Goal: Task Accomplishment & Management: Use online tool/utility

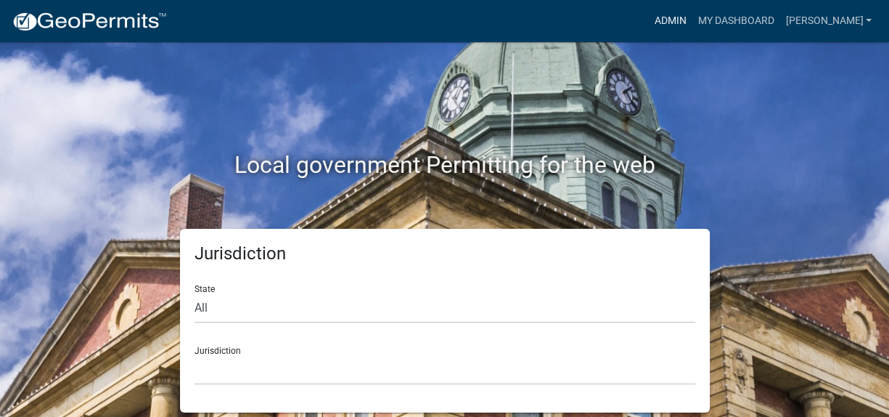
click at [692, 19] on link "Admin" at bounding box center [670, 21] width 44 height 28
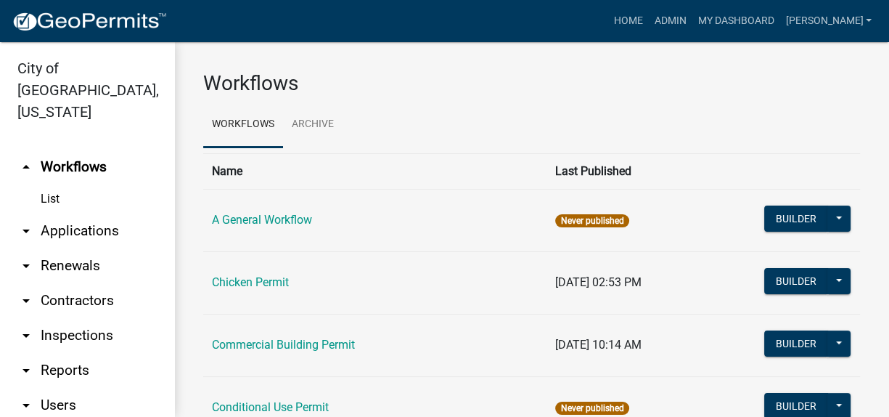
click at [67, 213] on link "arrow_drop_down Applications" at bounding box center [87, 230] width 174 height 35
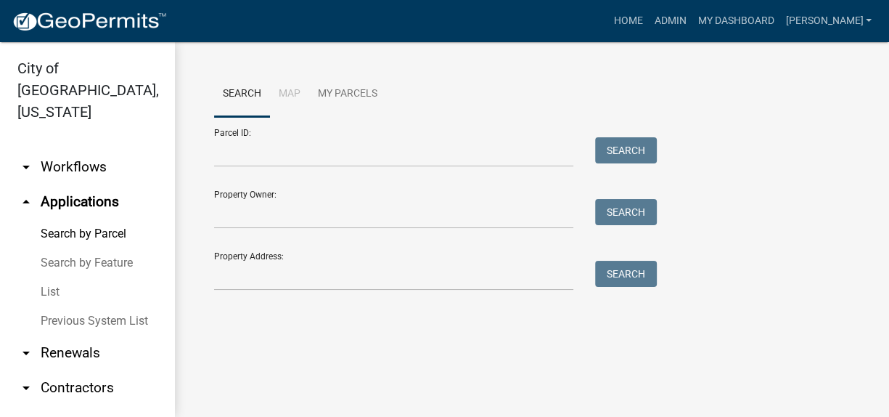
click at [44, 157] on link "arrow_drop_down Workflows" at bounding box center [87, 167] width 174 height 35
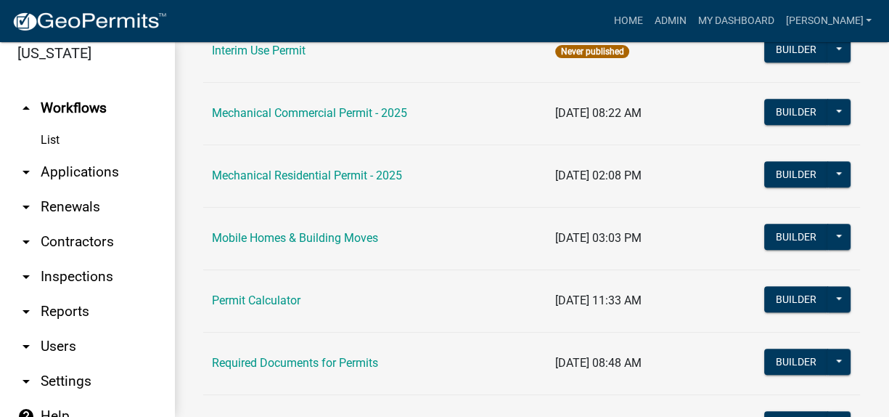
scroll to position [1011, 0]
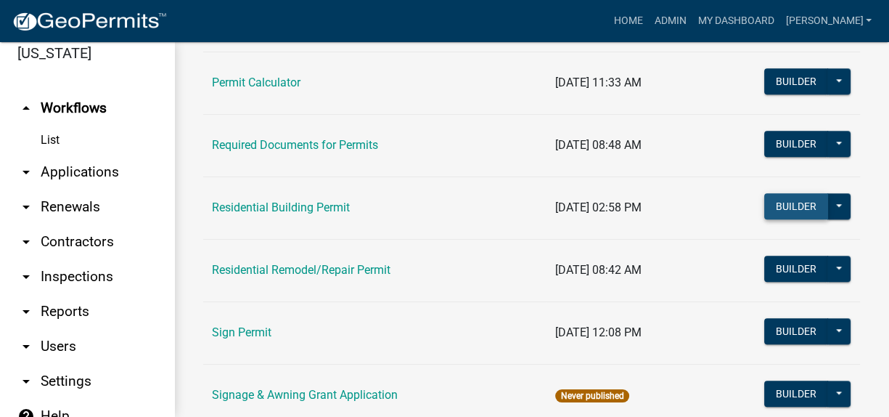
click at [803, 205] on button "Builder" at bounding box center [796, 206] width 64 height 26
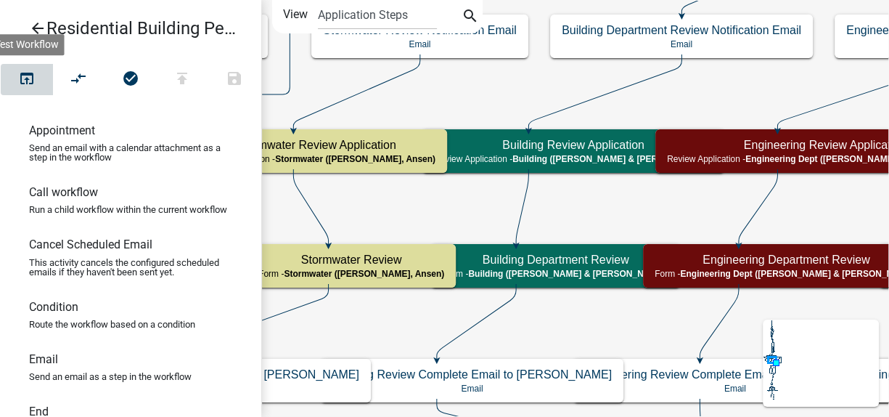
click at [27, 76] on icon "open_in_browser" at bounding box center [26, 80] width 17 height 20
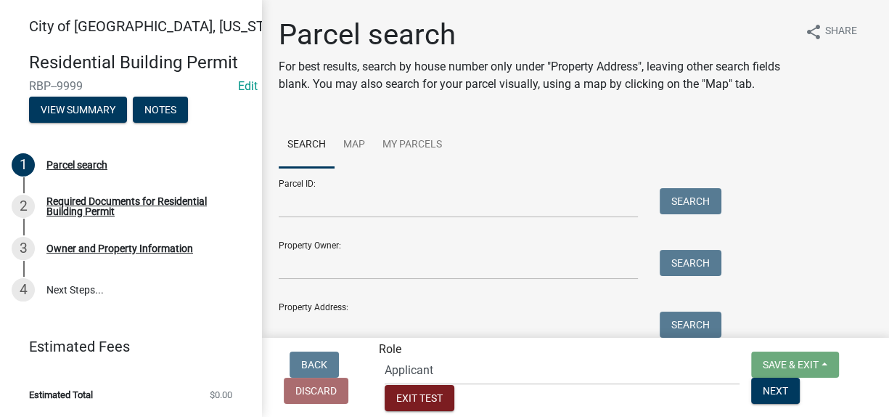
scroll to position [24, 0]
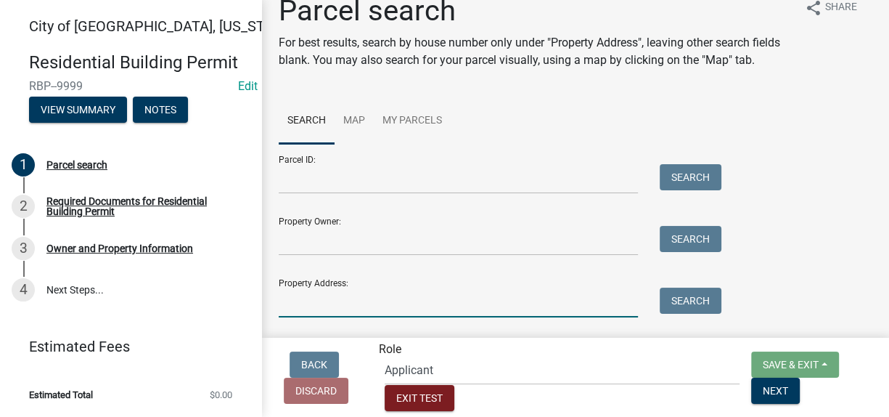
click at [324, 311] on input "Property Address:" at bounding box center [458, 302] width 359 height 30
type input "1500"
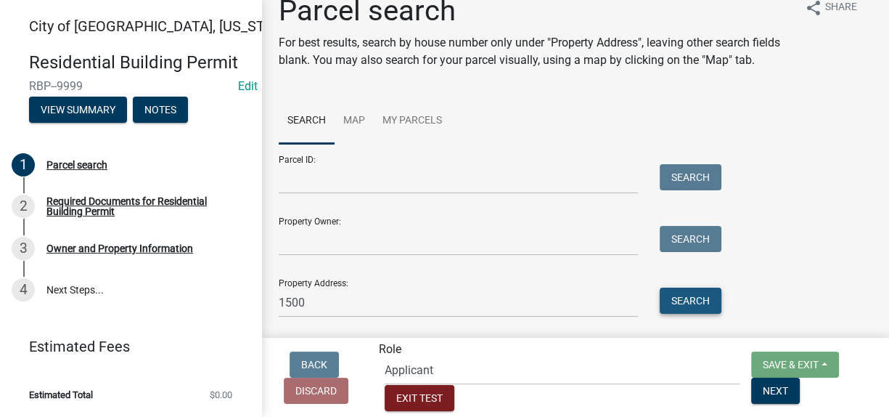
click at [677, 308] on button "Search" at bounding box center [691, 300] width 62 height 26
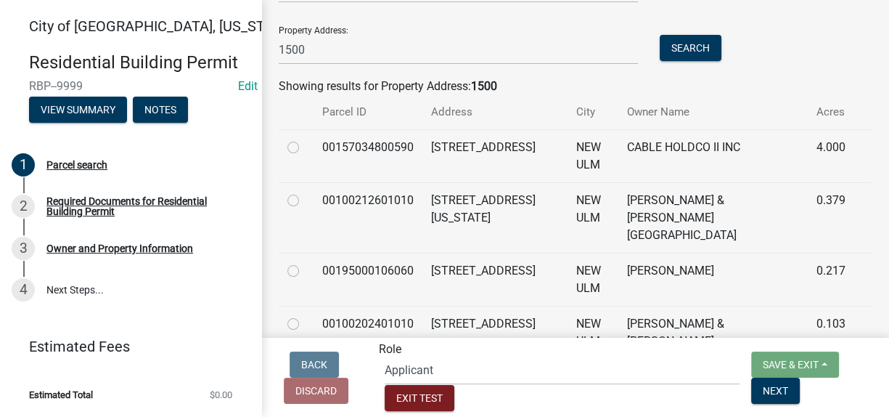
click at [305, 192] on label at bounding box center [305, 192] width 0 height 0
click at [305, 201] on input "radio" at bounding box center [309, 196] width 9 height 9
radio input "true"
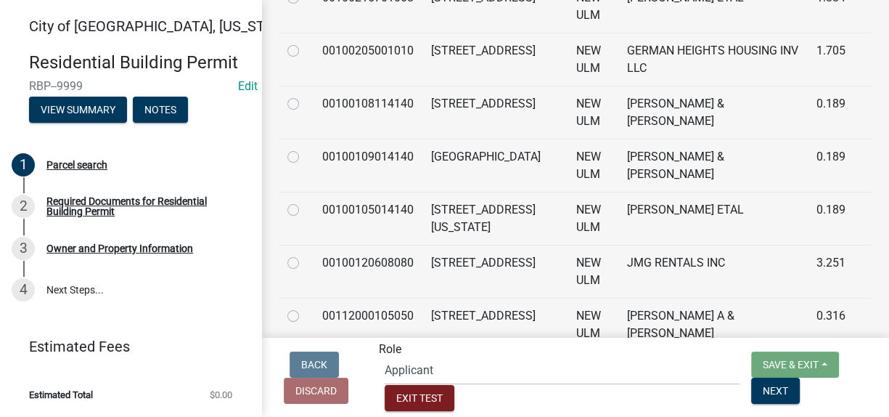
scroll to position [775, 0]
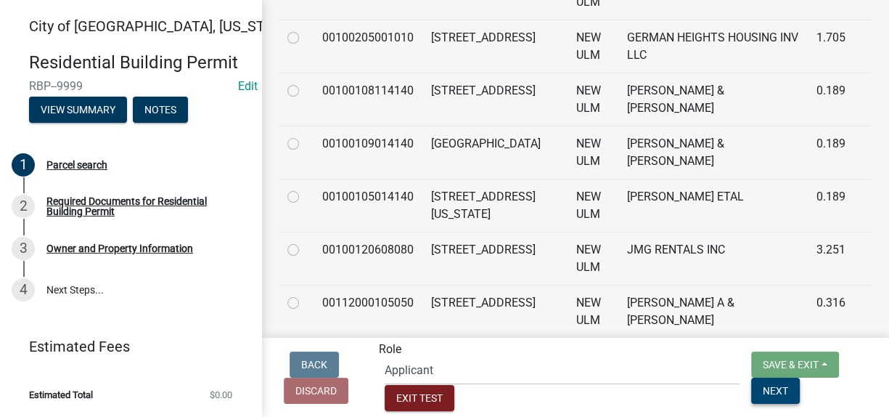
click at [763, 394] on span "Next" at bounding box center [775, 390] width 25 height 12
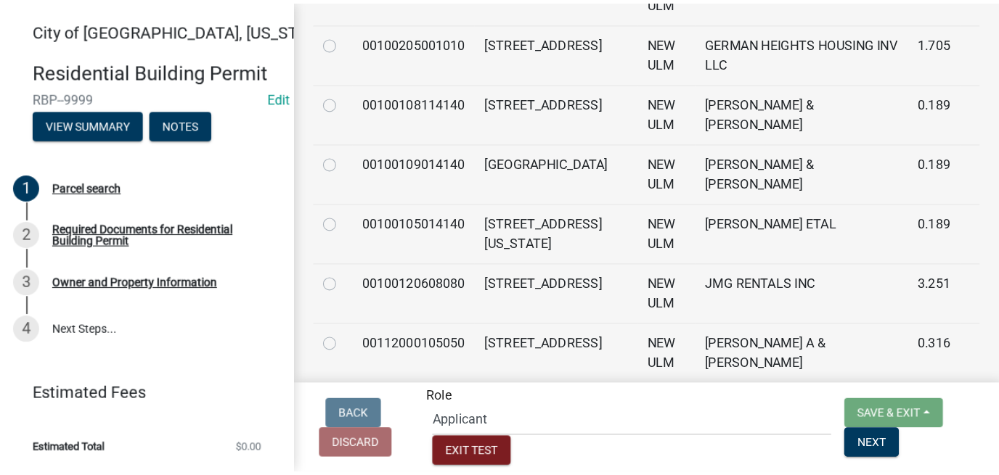
scroll to position [0, 0]
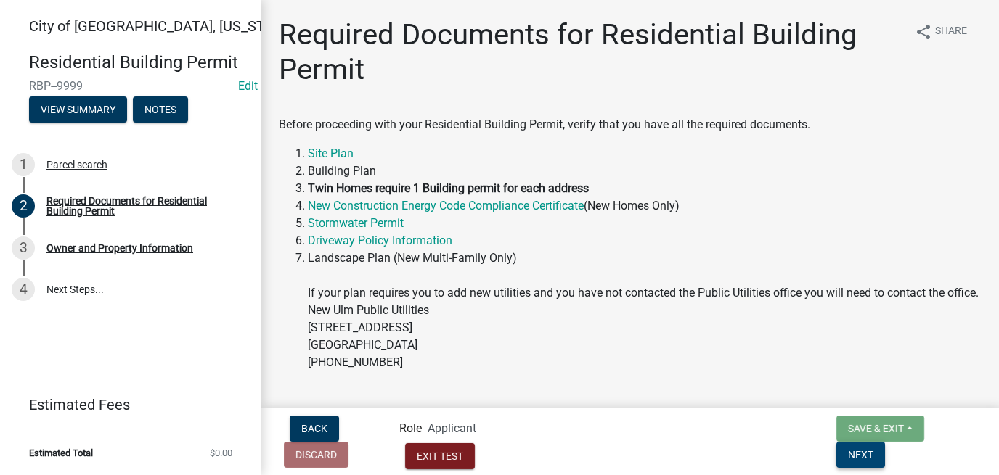
click at [873, 416] on span "Next" at bounding box center [860, 455] width 25 height 12
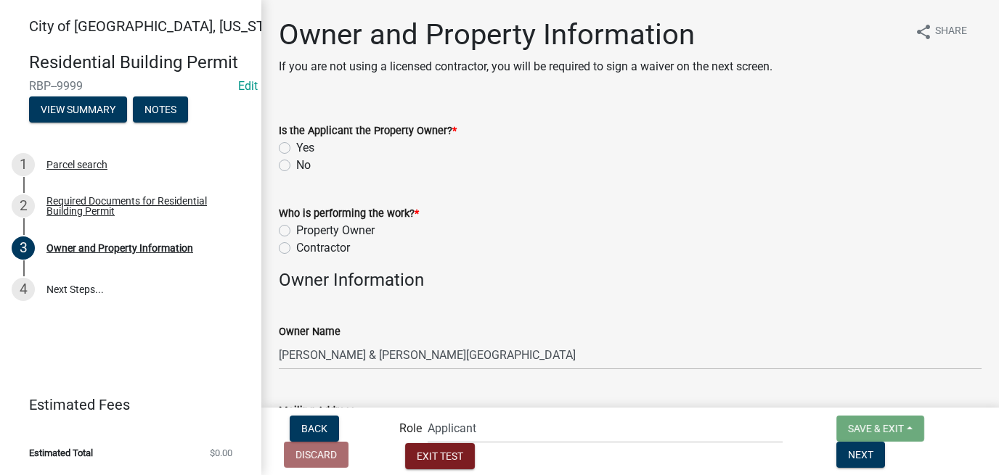
click at [296, 147] on label "Yes" at bounding box center [305, 147] width 18 height 17
click at [296, 147] on input "Yes" at bounding box center [300, 143] width 9 height 9
radio input "true"
click at [296, 246] on label "Contractor" at bounding box center [323, 248] width 54 height 17
click at [296, 246] on input "Contractor" at bounding box center [300, 244] width 9 height 9
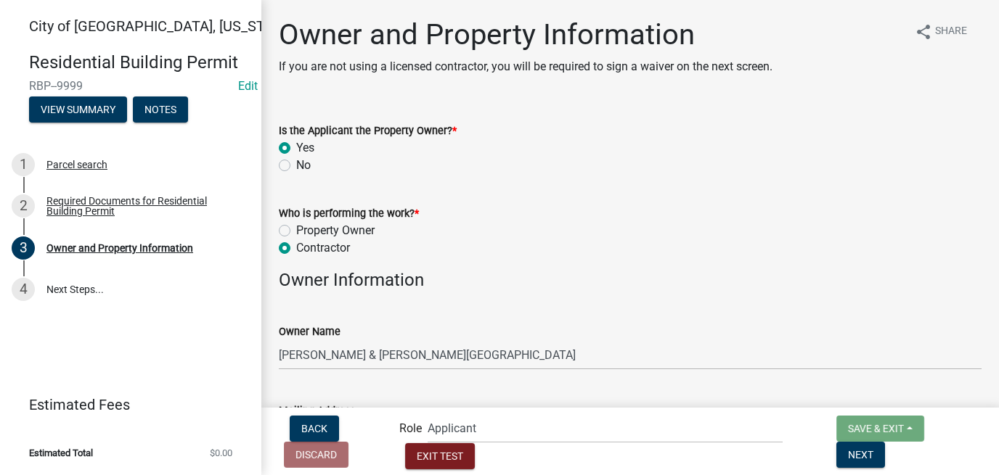
radio input "true"
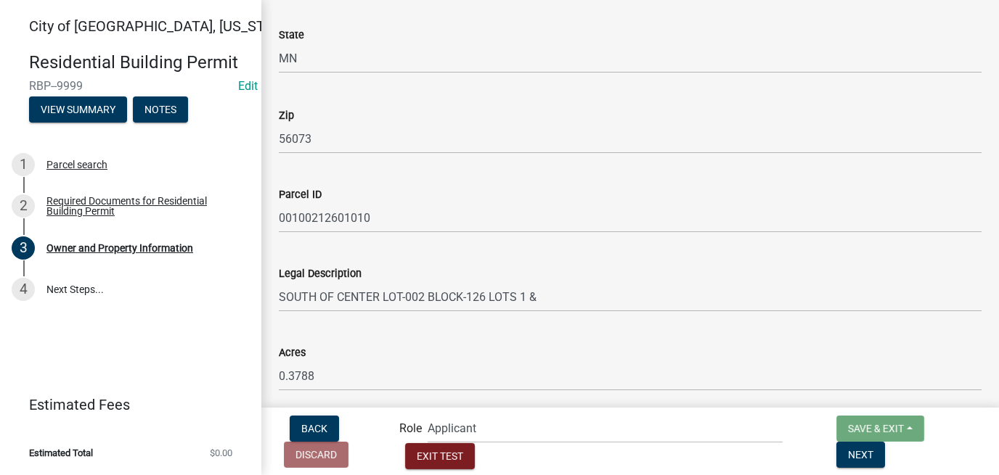
scroll to position [1069, 0]
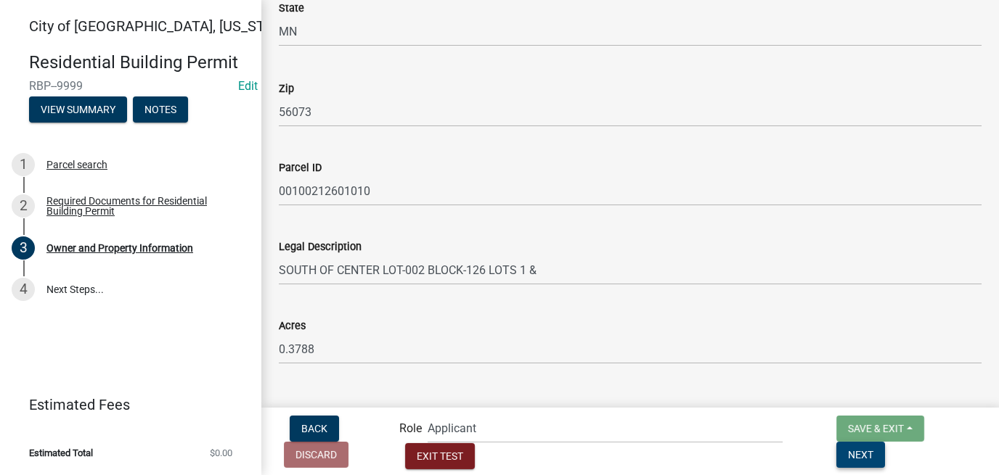
click at [873, 416] on span "Next" at bounding box center [860, 455] width 25 height 12
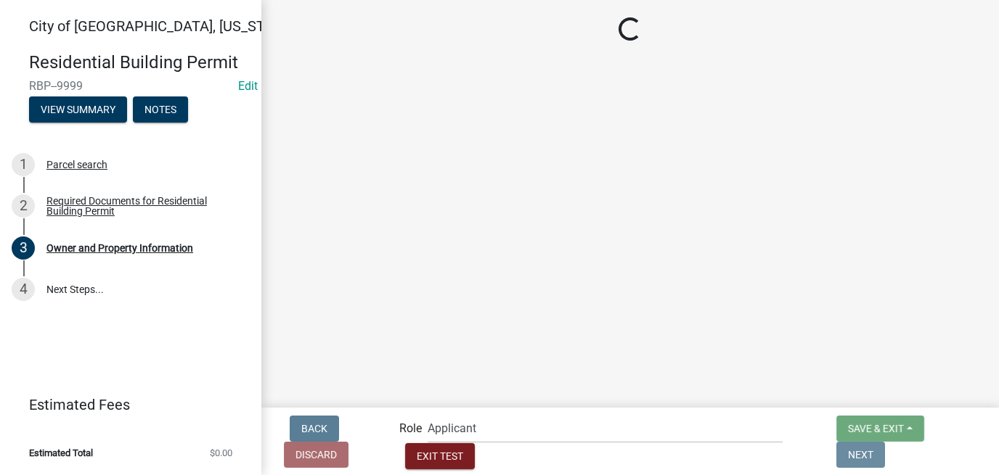
scroll to position [0, 0]
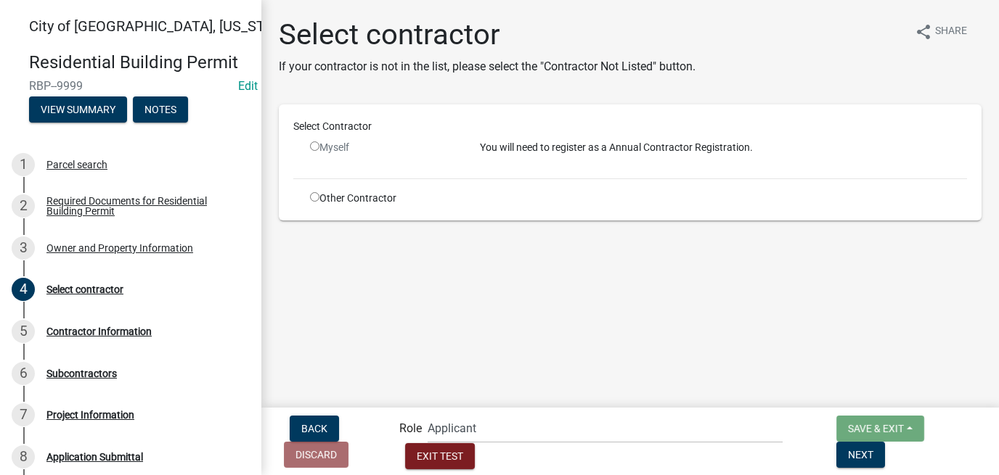
click at [314, 197] on input "radio" at bounding box center [314, 196] width 9 height 9
radio input "true"
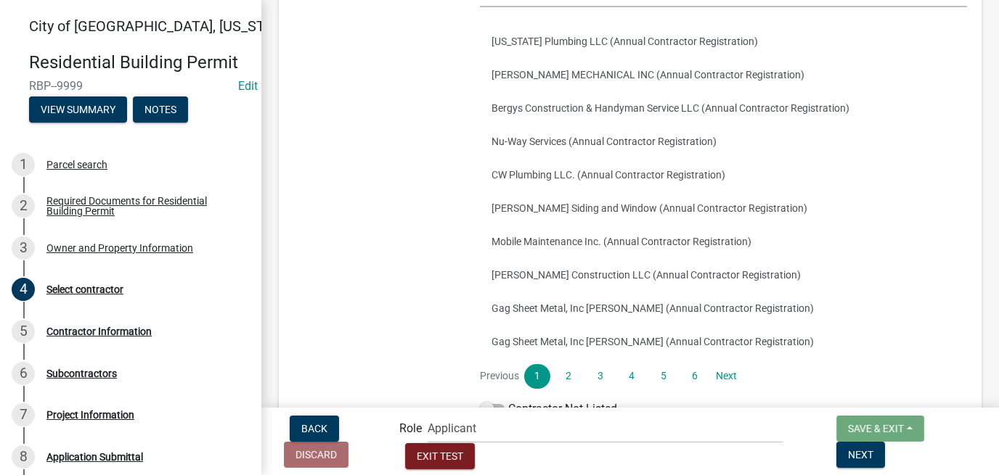
scroll to position [327, 0]
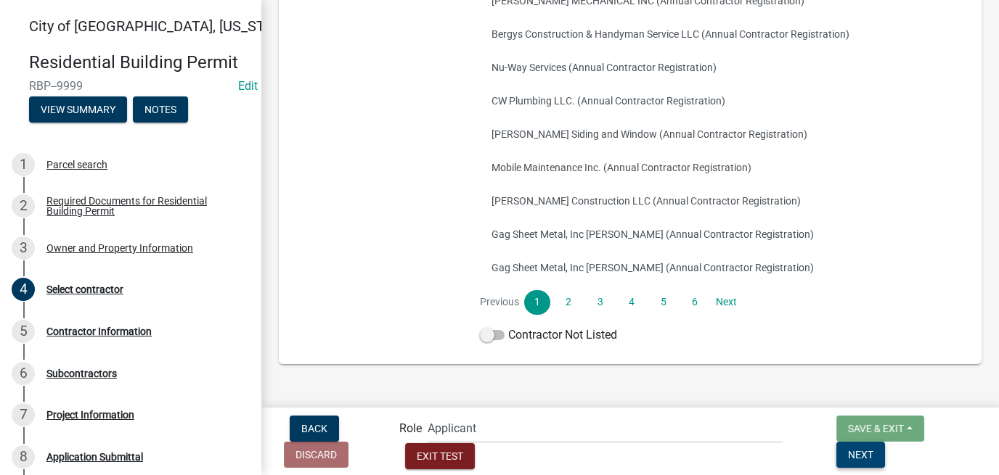
click at [873, 416] on span "Next" at bounding box center [860, 455] width 25 height 12
click at [547, 192] on button "[PERSON_NAME] Construction LLC (Annual Contractor Registration)" at bounding box center [723, 200] width 487 height 33
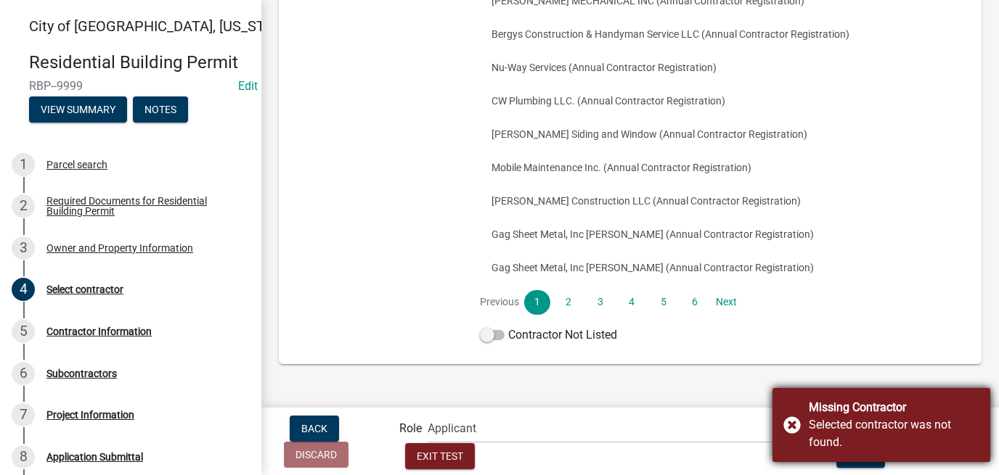
click at [791, 416] on div "Missing Contractor Selected contractor was not found." at bounding box center [881, 425] width 218 height 74
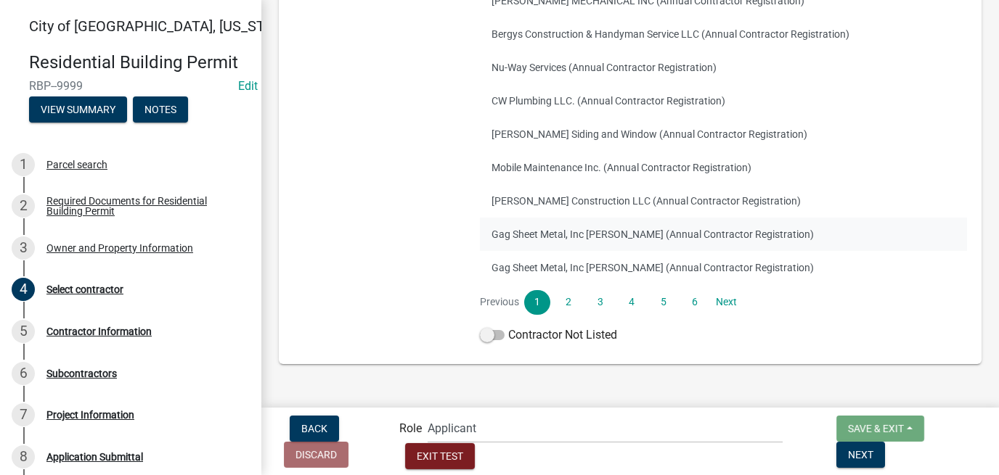
click at [559, 240] on button "Gag Sheet Metal, Inc [PERSON_NAME] (Annual Contractor Registration)" at bounding box center [723, 234] width 487 height 33
click at [745, 298] on ul "Previous 1 2 3 4 5 6 Next" at bounding box center [723, 302] width 487 height 25
click at [730, 301] on link "Next" at bounding box center [726, 302] width 26 height 25
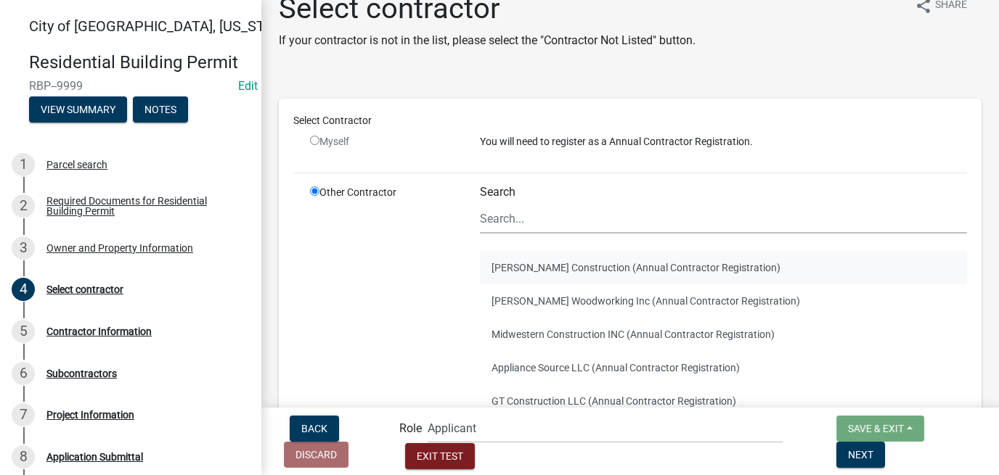
click at [555, 274] on button "[PERSON_NAME] Construction (Annual Contractor Registration)" at bounding box center [723, 267] width 487 height 33
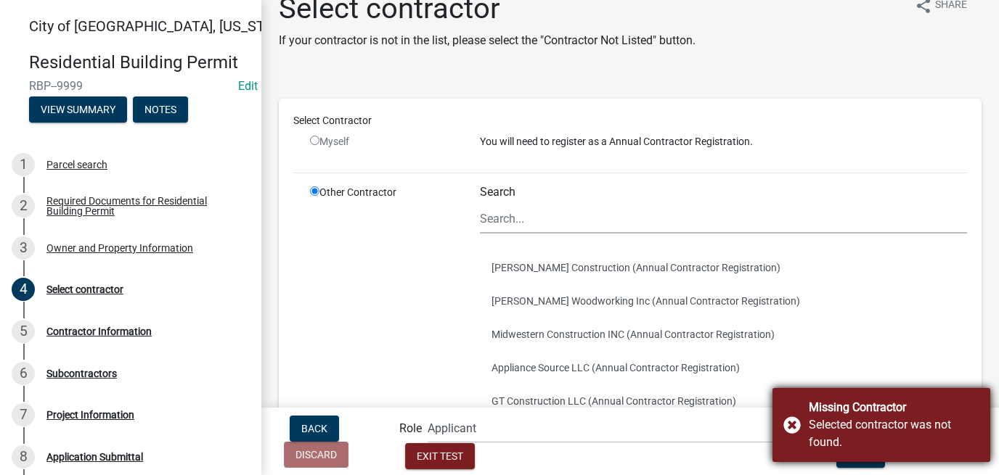
click at [788, 416] on div "Missing Contractor Selected contractor was not found." at bounding box center [881, 425] width 218 height 74
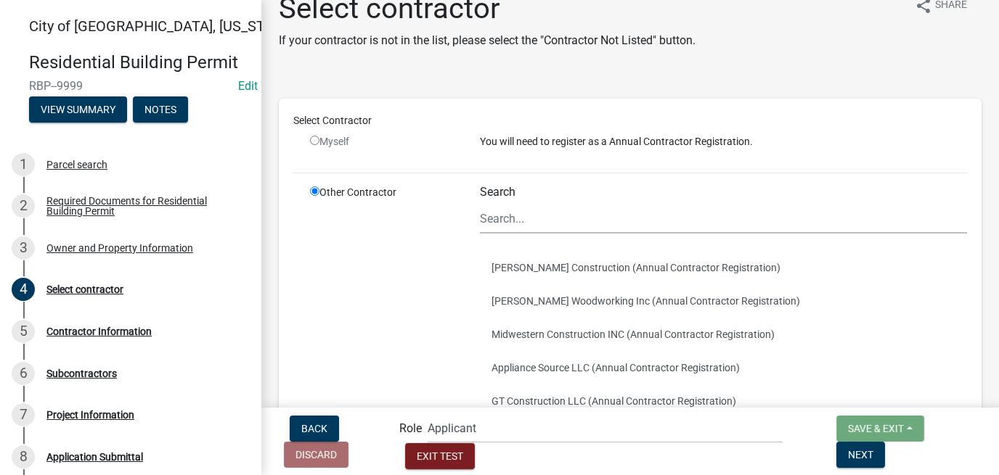
click at [889, 416] on nav "Back Discard Role Applicant Zoning and Building ([PERSON_NAME], [PERSON_NAME]) …" at bounding box center [630, 442] width 738 height 68
click at [873, 416] on span "Next" at bounding box center [860, 455] width 25 height 12
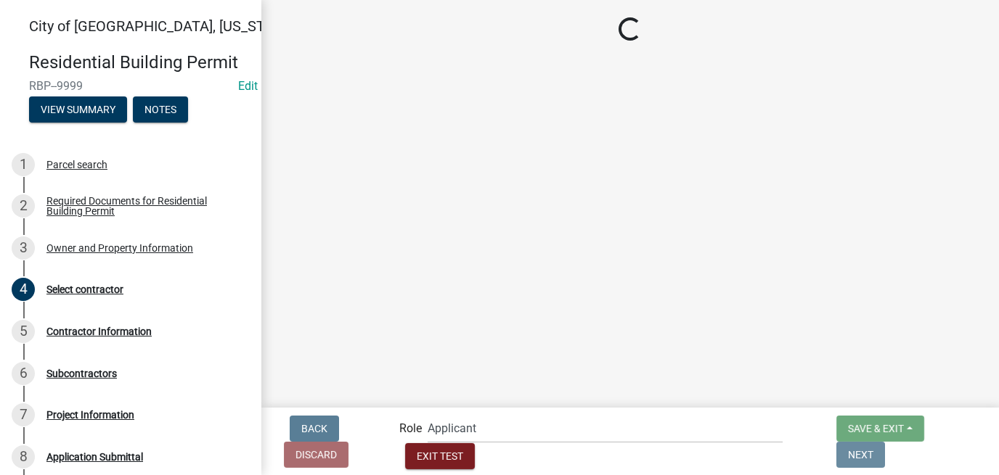
scroll to position [0, 0]
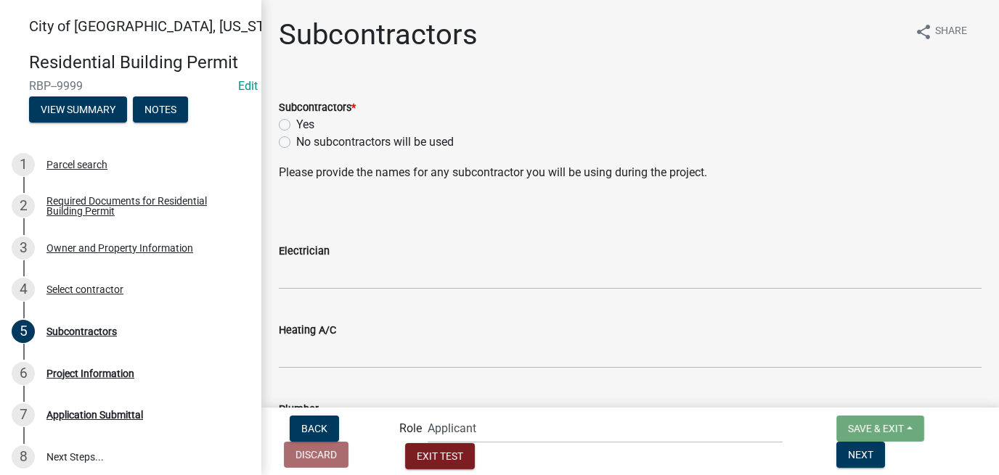
click at [296, 144] on label "No subcontractors will be used" at bounding box center [375, 142] width 158 height 17
click at [296, 143] on input "No subcontractors will be used" at bounding box center [300, 138] width 9 height 9
radio input "true"
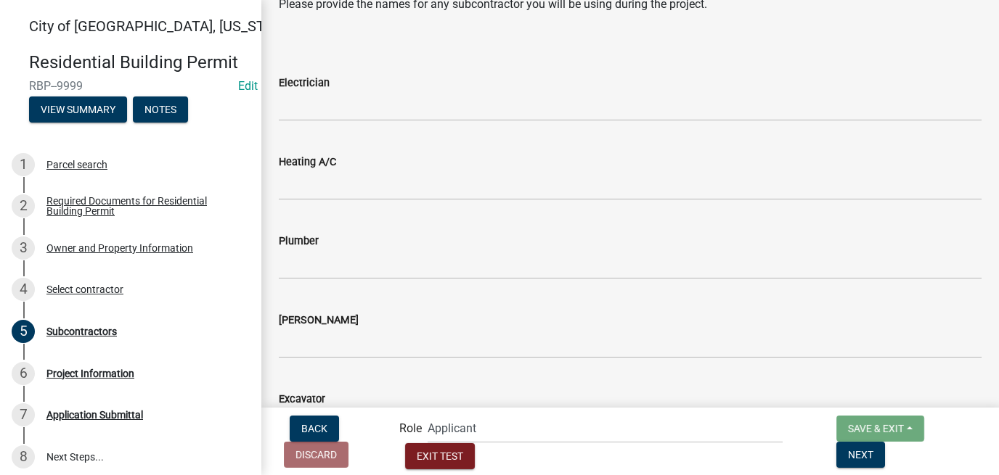
scroll to position [400, 0]
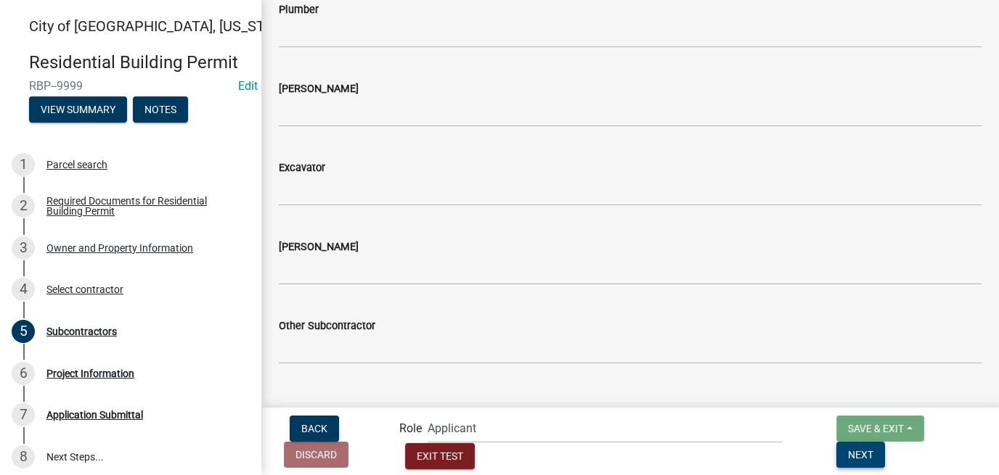
click at [885, 416] on button "Next" at bounding box center [860, 455] width 49 height 26
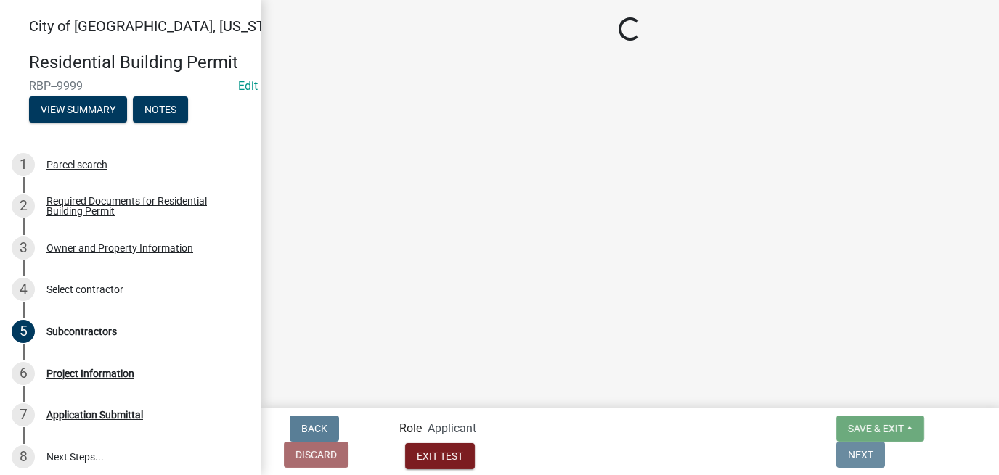
scroll to position [0, 0]
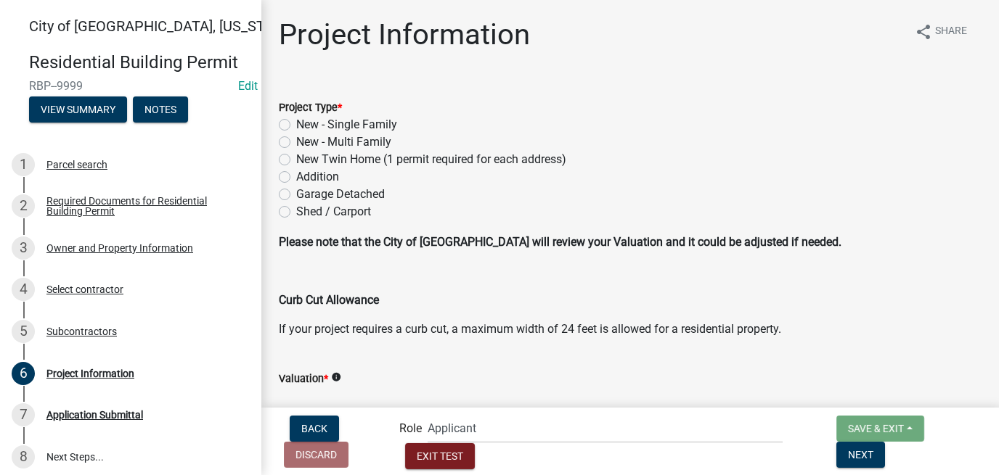
click at [307, 126] on label "New - Single Family" at bounding box center [346, 124] width 101 height 17
click at [306, 126] on input "New - Single Family" at bounding box center [300, 120] width 9 height 9
radio input "true"
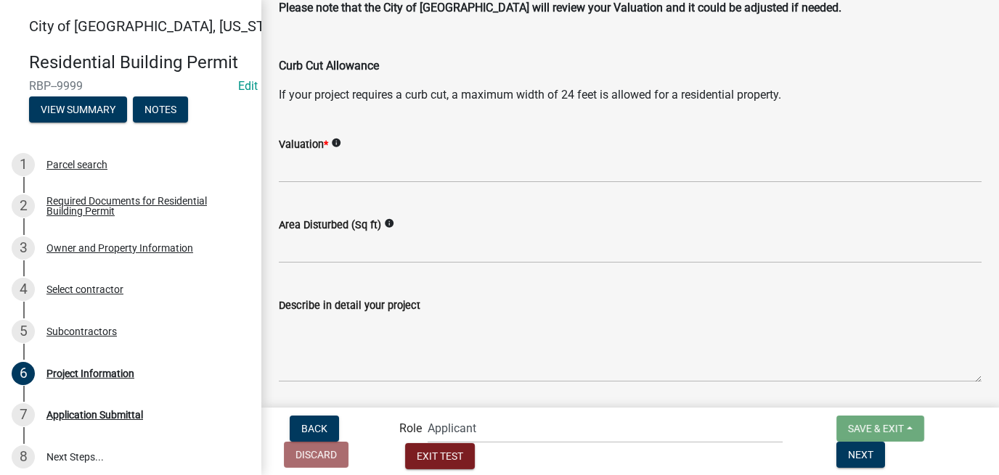
scroll to position [253, 0]
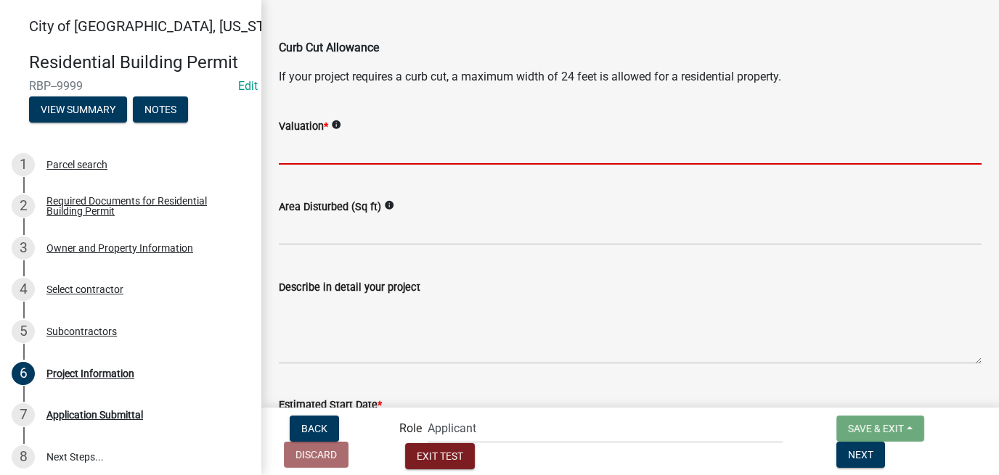
click at [324, 153] on input "text" at bounding box center [630, 150] width 703 height 30
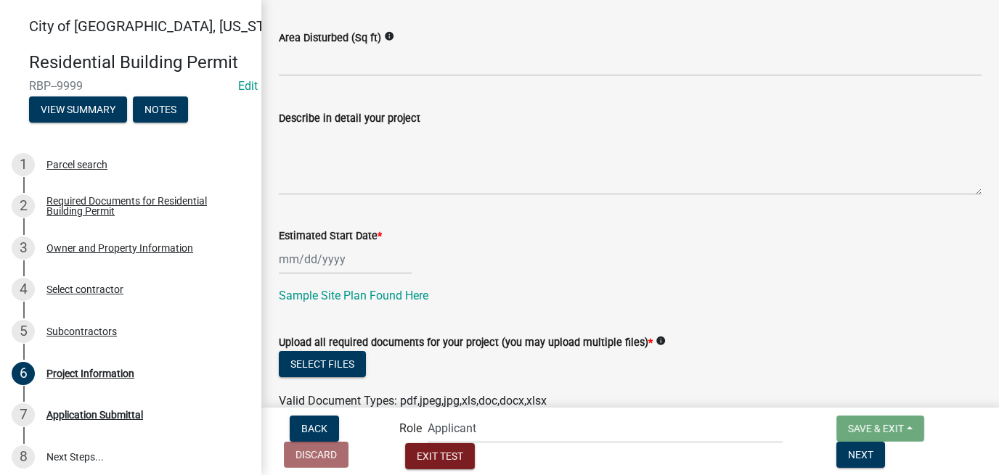
scroll to position [470, 0]
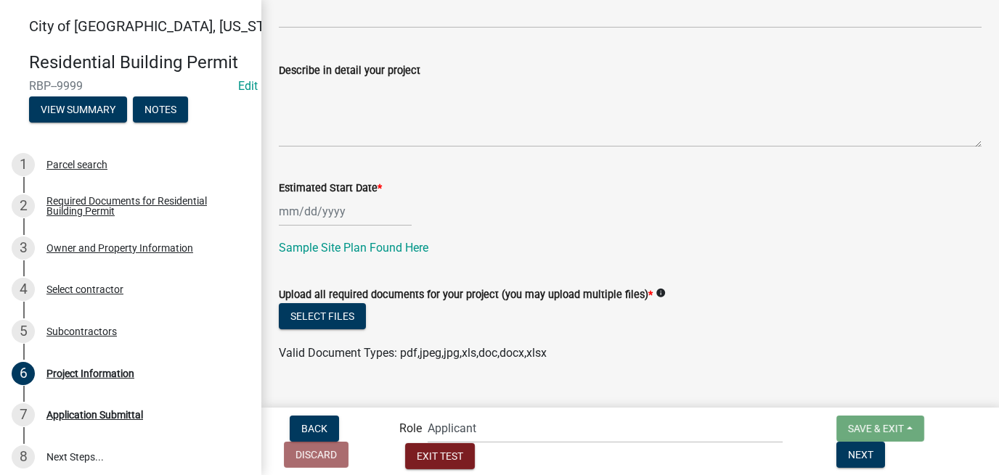
type input "500000"
click at [363, 221] on input "Estimated Start Date *" at bounding box center [345, 212] width 133 height 30
select select "9"
select select "2025"
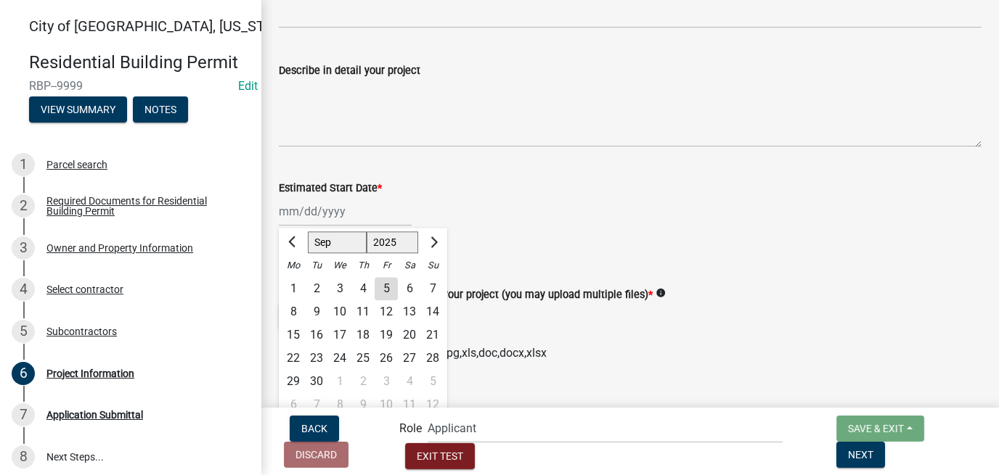
click at [385, 290] on div "5" at bounding box center [386, 288] width 23 height 23
type input "[DATE]"
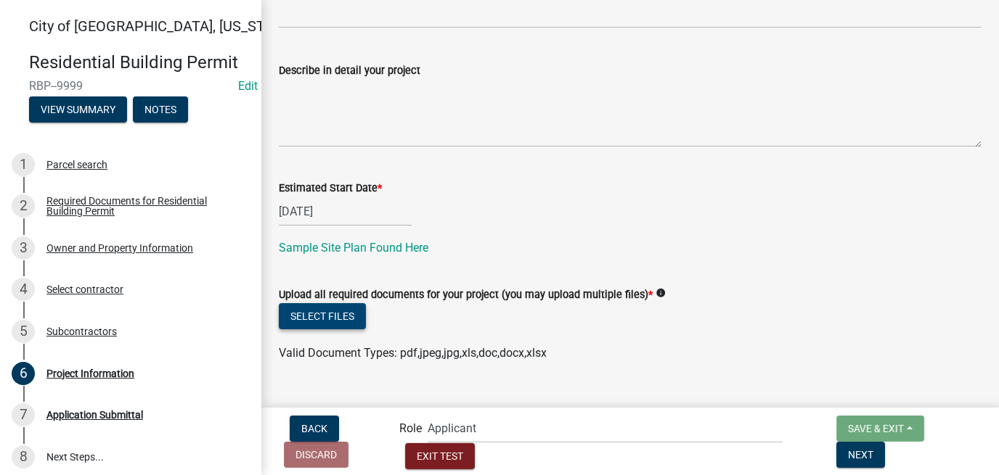
click at [325, 316] on button "Select files" at bounding box center [322, 316] width 87 height 26
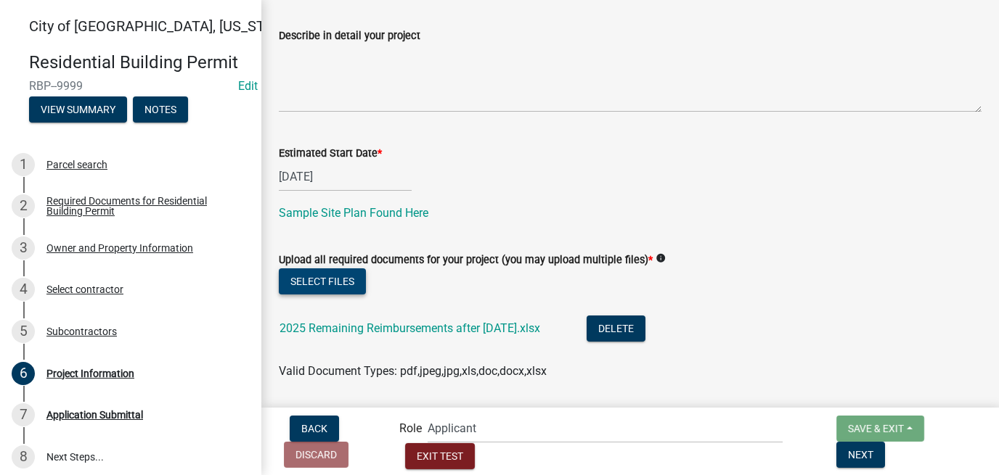
scroll to position [523, 0]
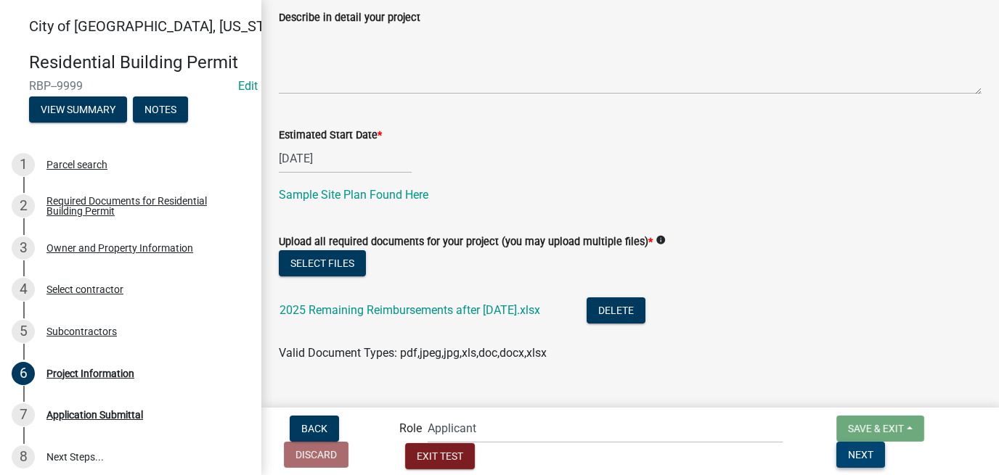
click at [873, 416] on span "Next" at bounding box center [860, 455] width 25 height 12
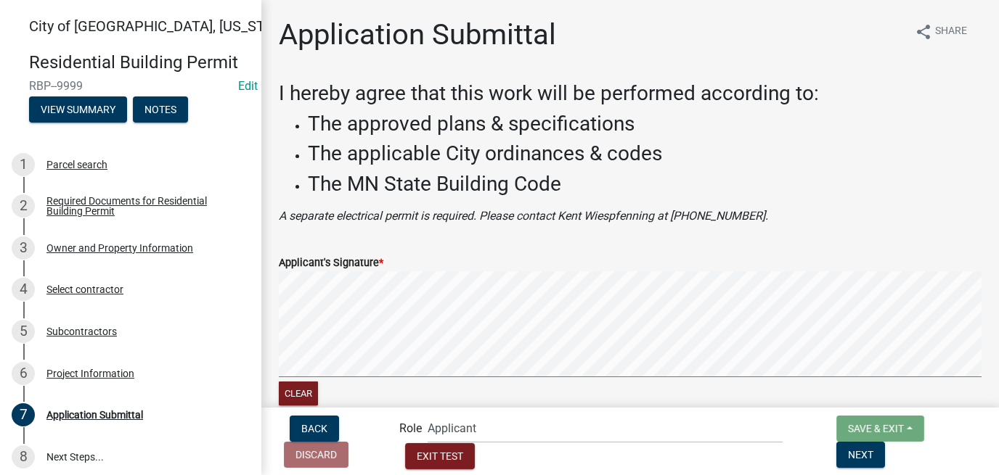
scroll to position [161, 0]
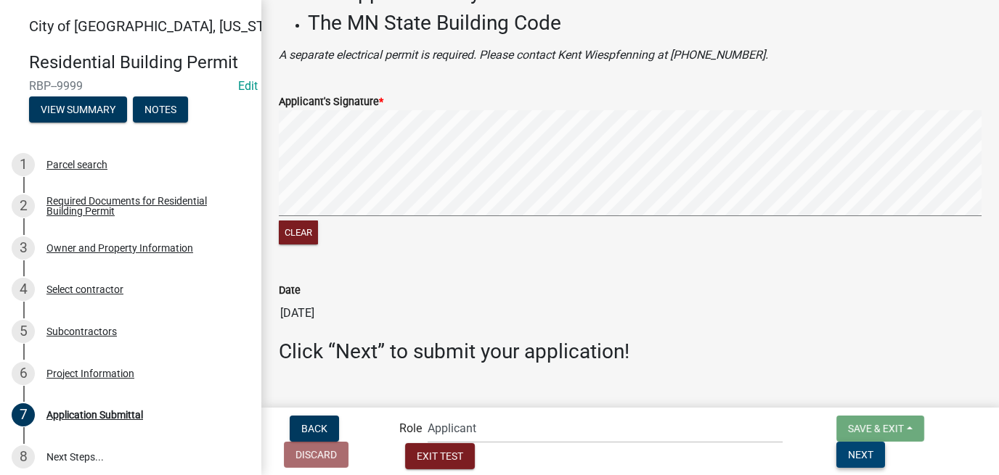
click at [885, 416] on button "Next" at bounding box center [860, 455] width 49 height 26
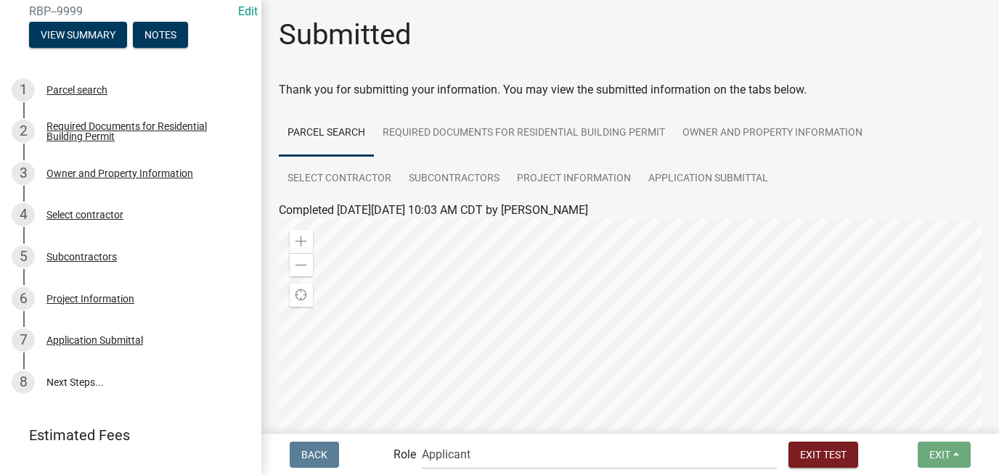
scroll to position [84, 0]
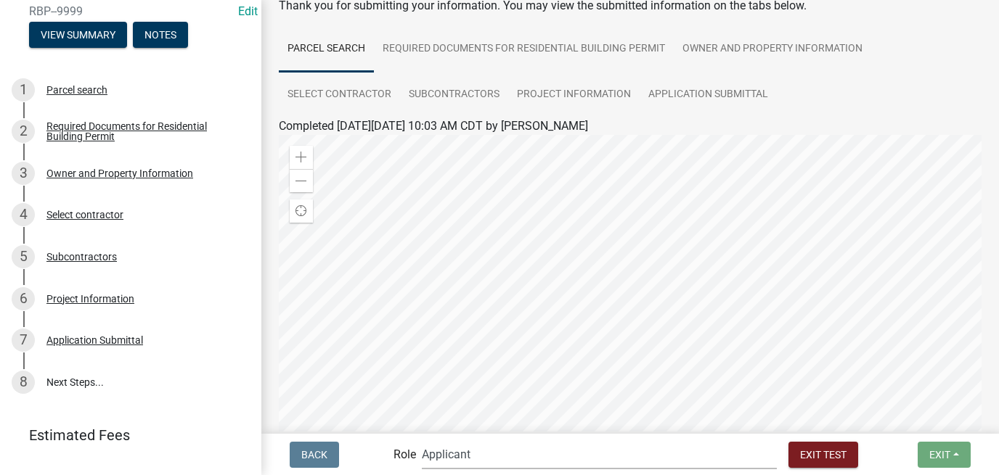
select select "2a8d2813-429b-4053-9d45-3691f4ce4985"
click option "Admin" at bounding box center [0, 0] width 0 height 0
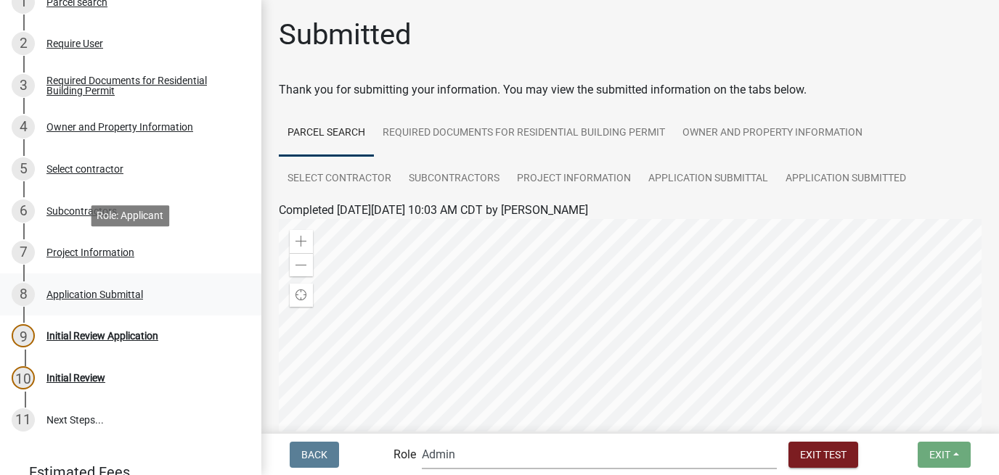
scroll to position [259, 0]
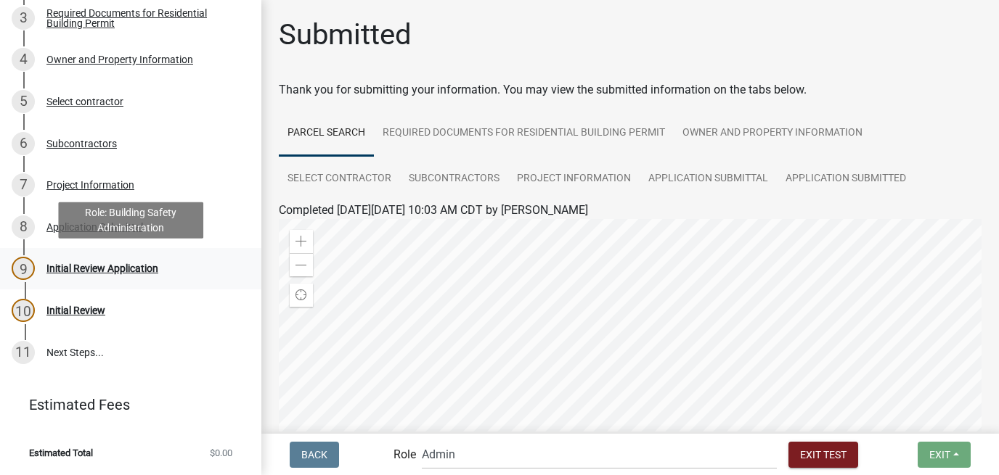
click at [126, 278] on div "9 Initial Review Application" at bounding box center [125, 268] width 226 height 23
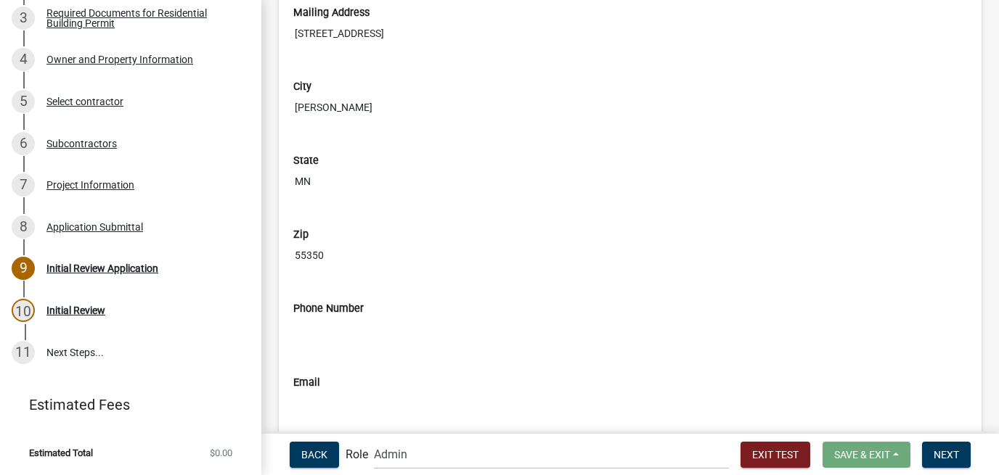
scroll to position [1348, 0]
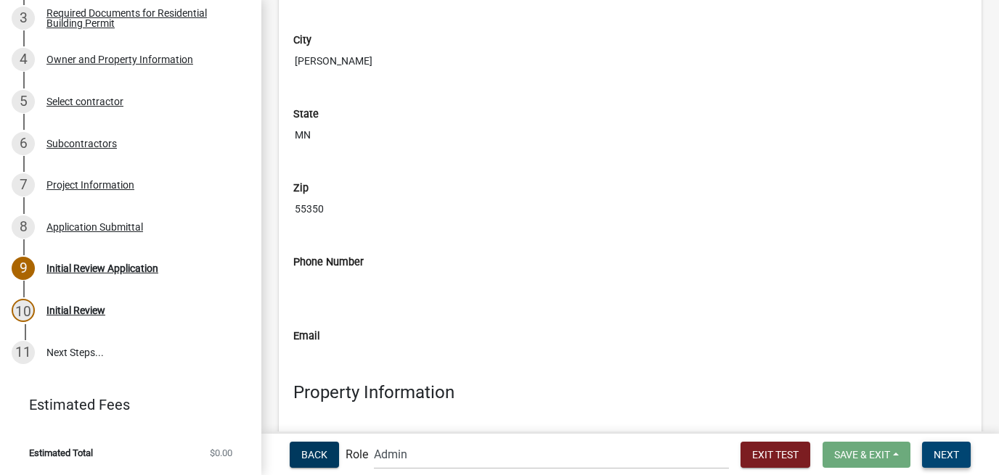
click at [889, 416] on span "Next" at bounding box center [946, 455] width 25 height 12
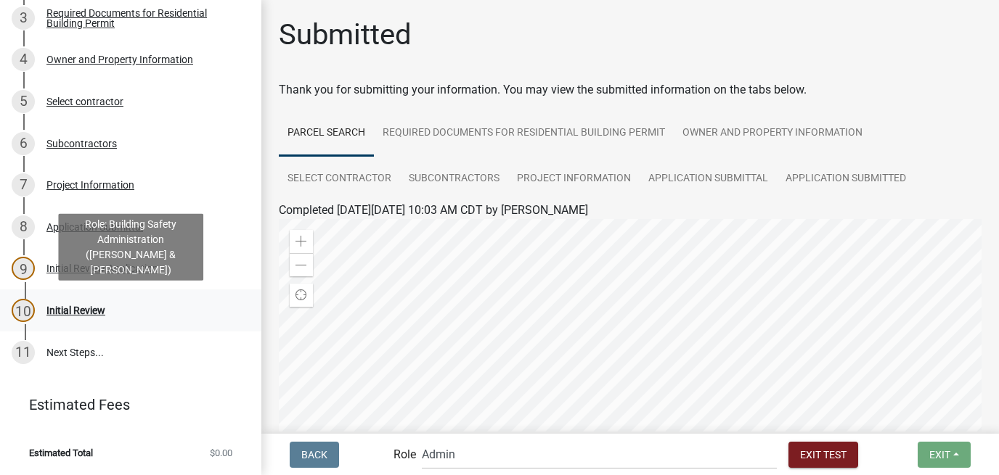
click at [103, 316] on div "Initial Review" at bounding box center [75, 311] width 59 height 10
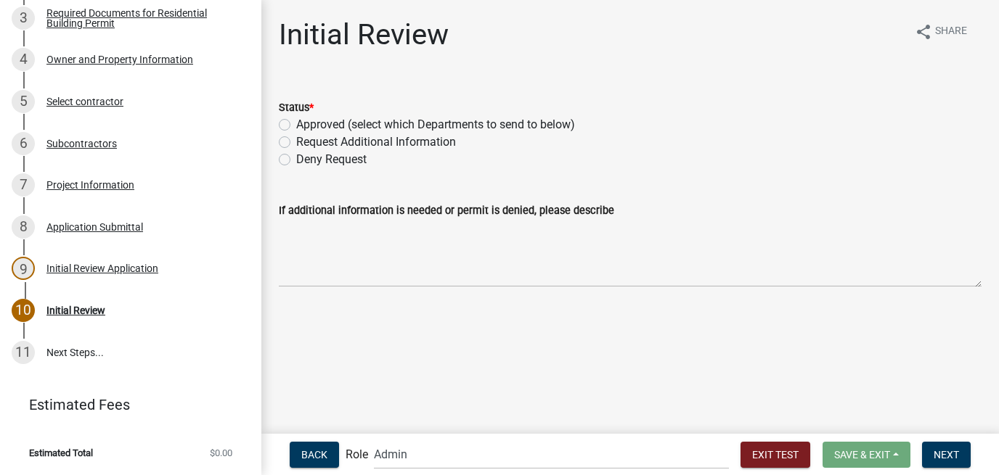
click at [296, 121] on label "Approved (select which Departments to send to below)" at bounding box center [435, 124] width 279 height 17
click at [296, 121] on input "Approved (select which Departments to send to below)" at bounding box center [300, 120] width 9 height 9
radio input "true"
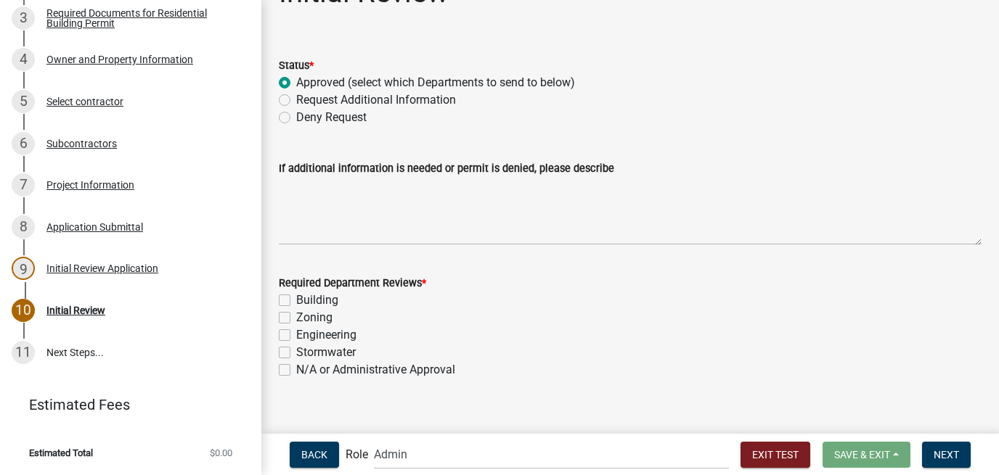
scroll to position [58, 0]
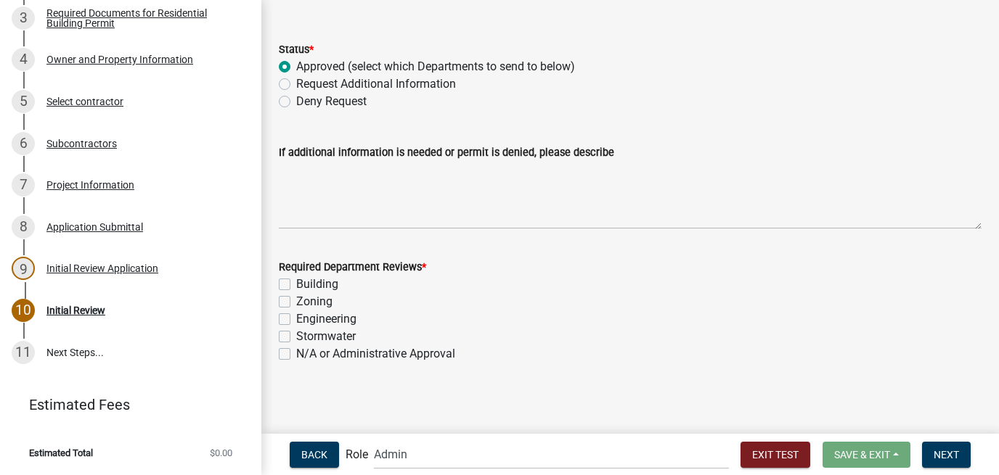
click at [296, 354] on label "N/A or Administrative Approval" at bounding box center [375, 354] width 159 height 17
click at [296, 354] on input "N/A or Administrative Approval" at bounding box center [300, 350] width 9 height 9
checkbox input "true"
checkbox input "false"
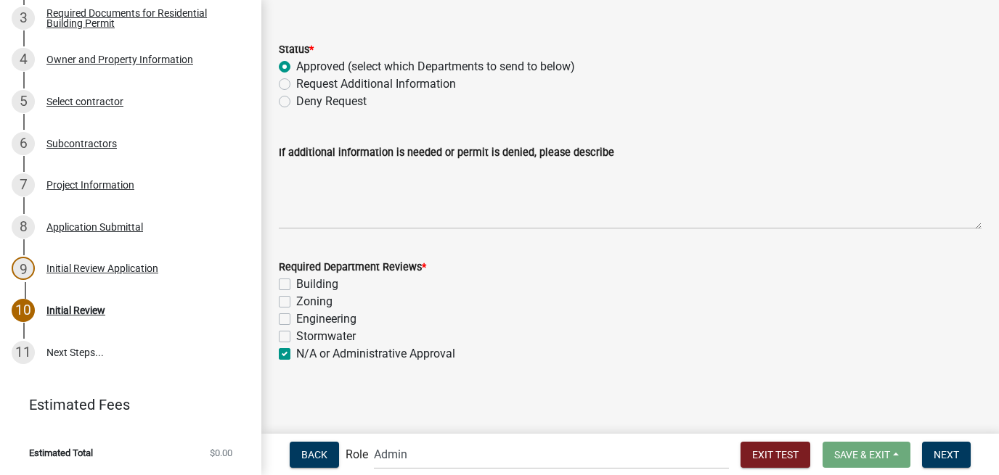
checkbox input "false"
checkbox input "true"
drag, startPoint x: 956, startPoint y: 449, endPoint x: 928, endPoint y: 429, distance: 34.3
click at [889, 416] on span "Next" at bounding box center [946, 455] width 25 height 12
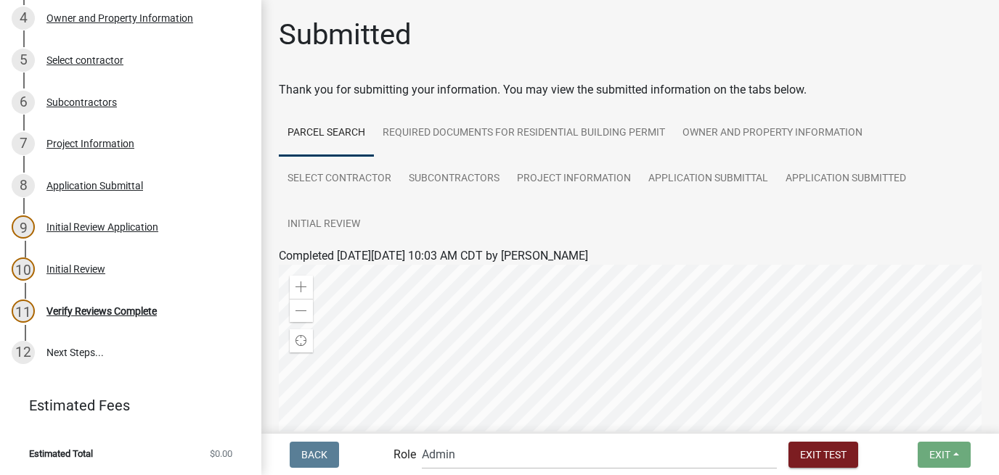
scroll to position [337, 0]
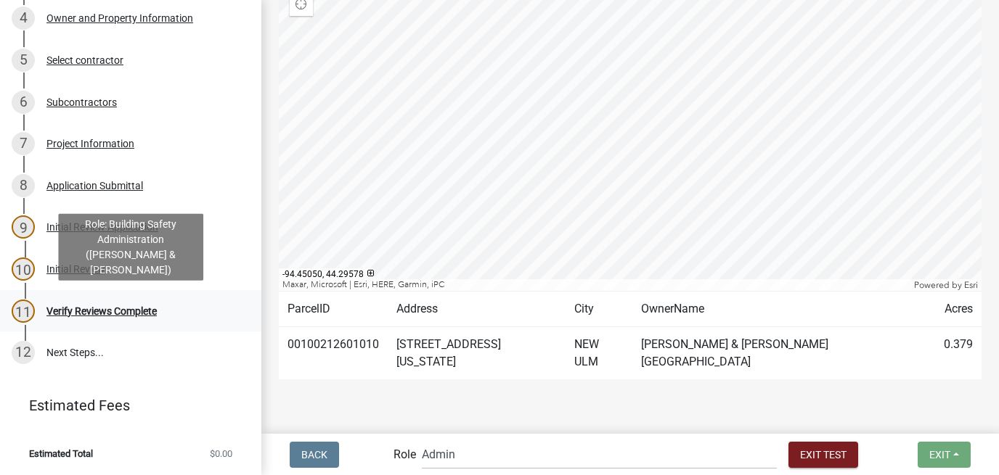
click at [105, 306] on div "Verify Reviews Complete" at bounding box center [101, 311] width 110 height 10
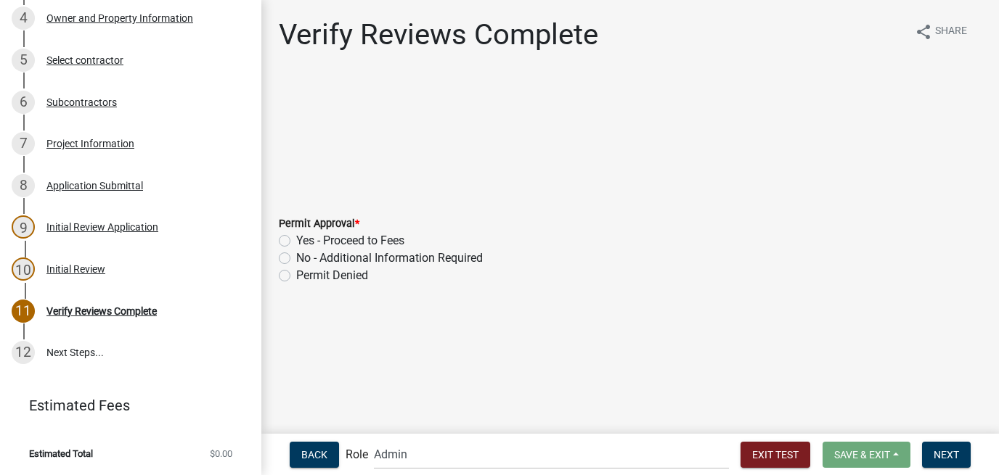
click at [347, 242] on label "Yes - Proceed to Fees" at bounding box center [350, 240] width 108 height 17
click at [306, 242] on input "Yes - Proceed to Fees" at bounding box center [300, 236] width 9 height 9
radio input "true"
click at [889, 416] on button "Next" at bounding box center [946, 455] width 49 height 26
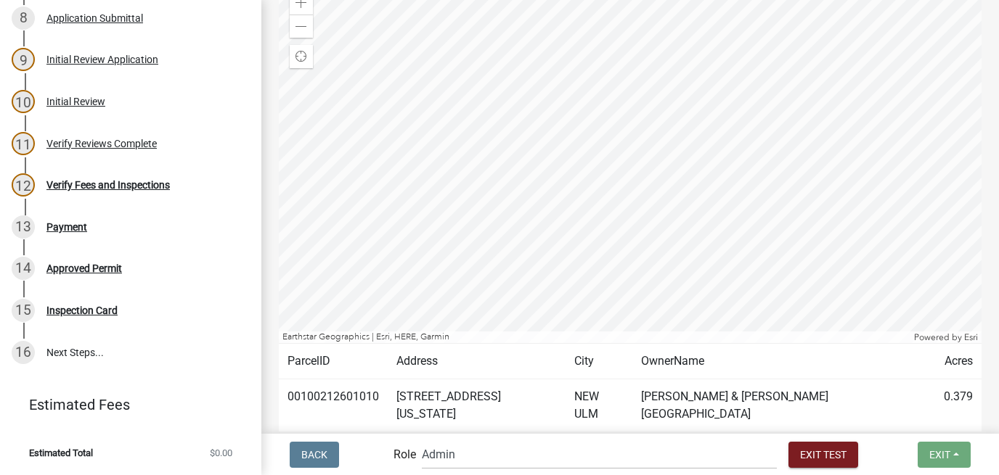
scroll to position [352, 0]
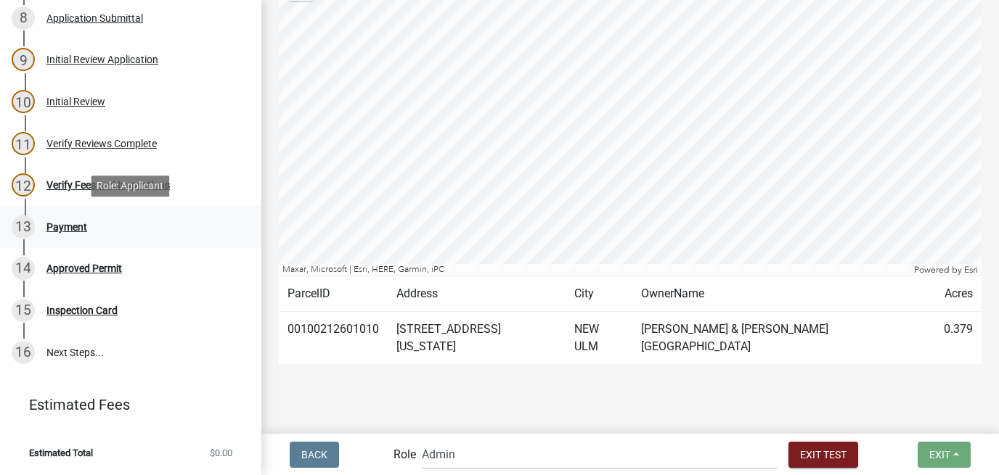
click at [68, 231] on div "Payment" at bounding box center [66, 227] width 41 height 10
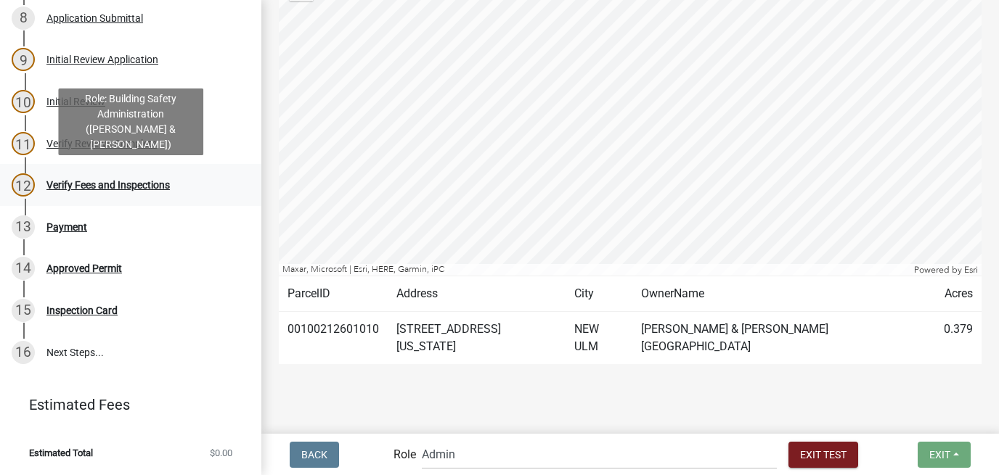
click at [75, 183] on div "Verify Fees and Inspections" at bounding box center [107, 185] width 123 height 10
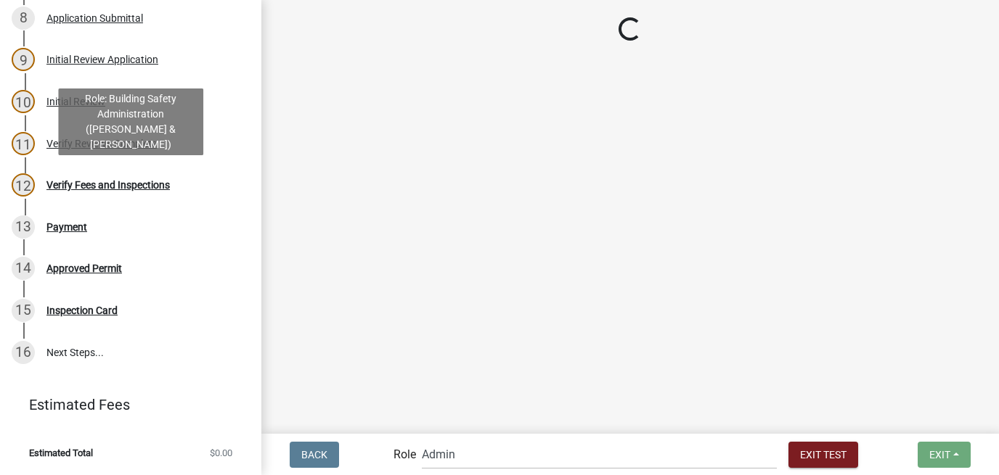
scroll to position [0, 0]
click at [158, 181] on div "Verify Fees and Inspections" at bounding box center [107, 185] width 123 height 10
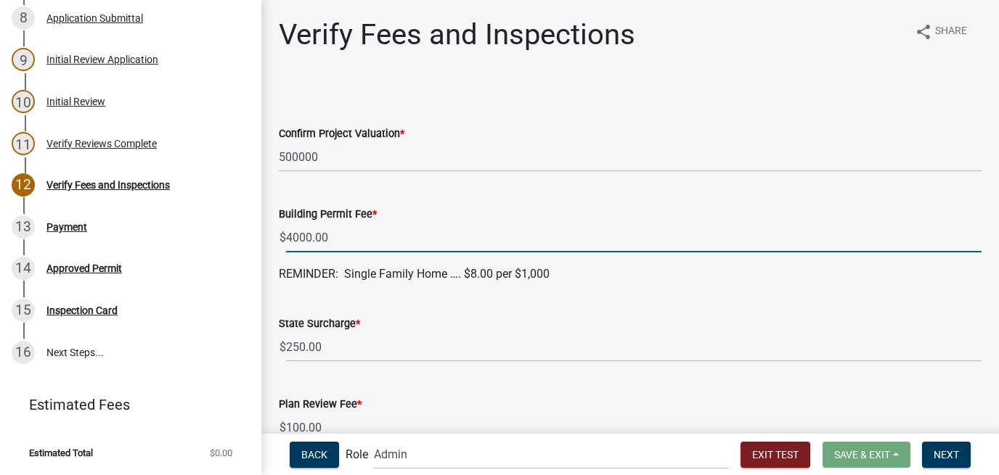
click at [359, 241] on input "4000.00" at bounding box center [633, 238] width 695 height 30
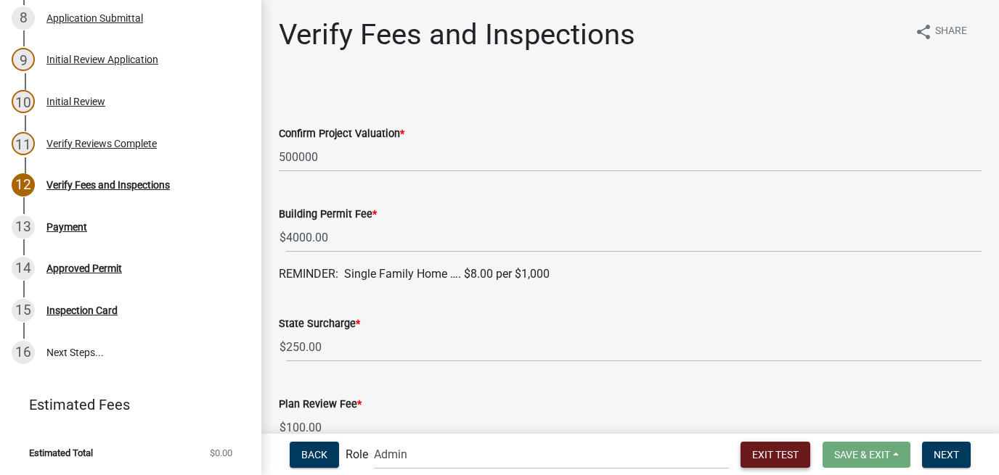
click at [752, 416] on span "Exit Test" at bounding box center [775, 455] width 46 height 12
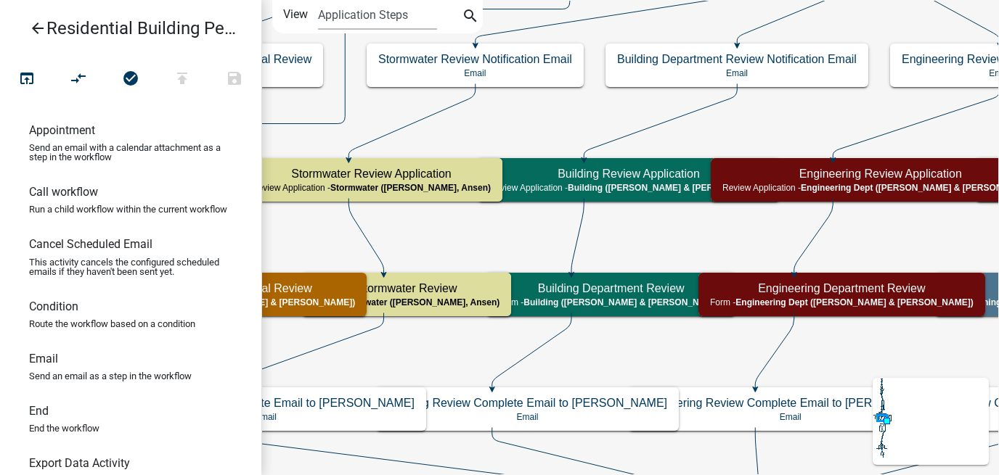
click at [33, 24] on icon "arrow_back" at bounding box center [37, 30] width 17 height 20
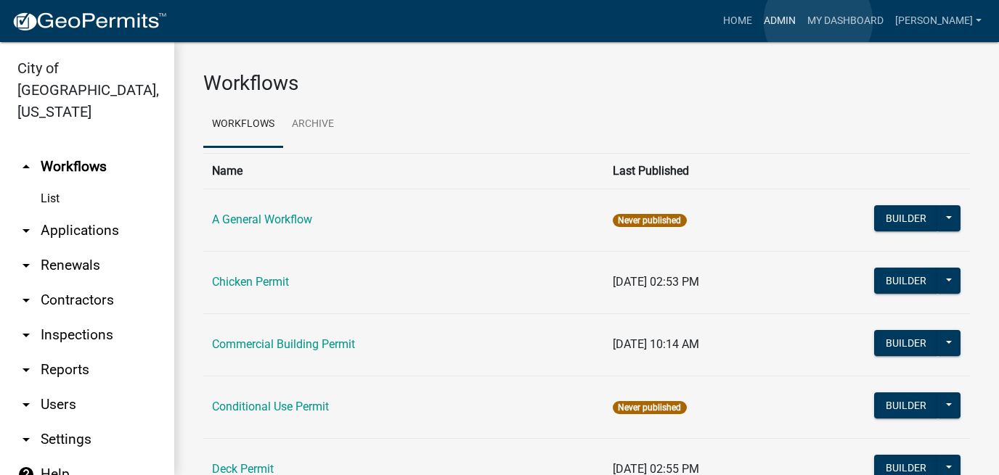
click at [801, 21] on link "Admin" at bounding box center [780, 21] width 44 height 28
